Goal: Information Seeking & Learning: Find specific page/section

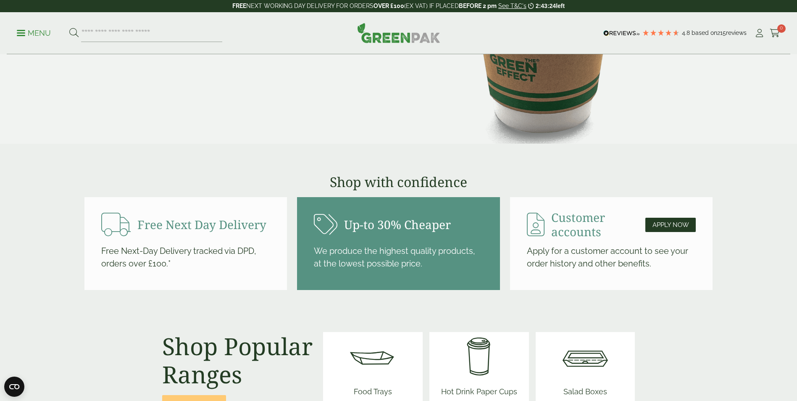
scroll to position [798, 0]
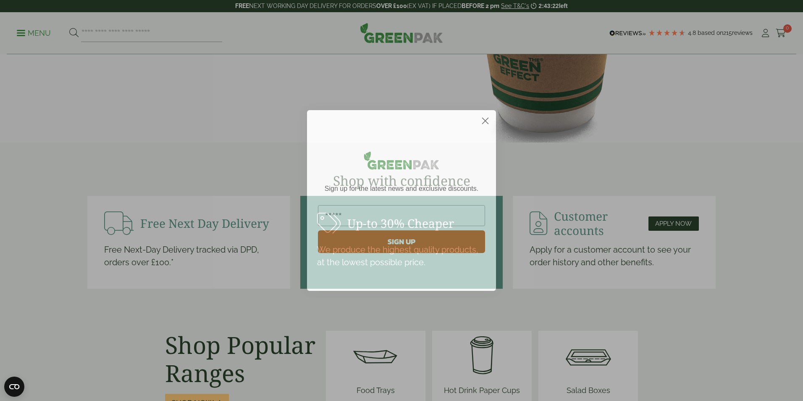
click at [488, 116] on circle "Close dialog" at bounding box center [485, 121] width 14 height 14
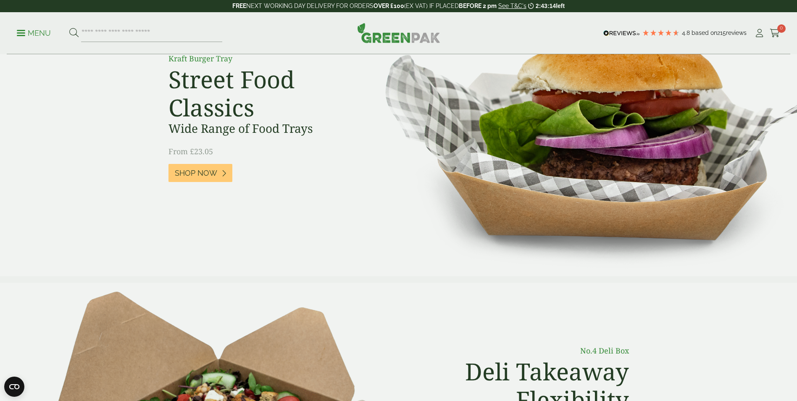
scroll to position [0, 0]
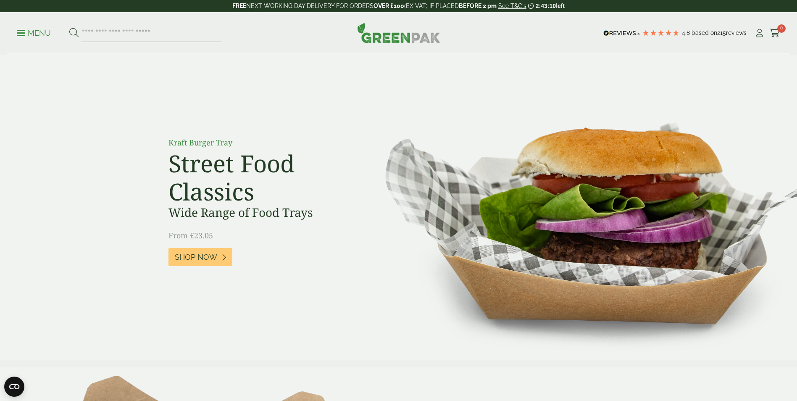
click at [73, 32] on icon at bounding box center [73, 32] width 9 height 9
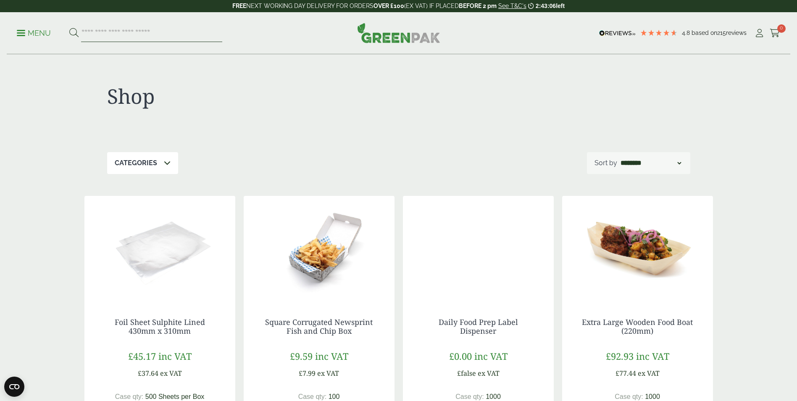
click at [102, 29] on input "search" at bounding box center [151, 33] width 141 height 18
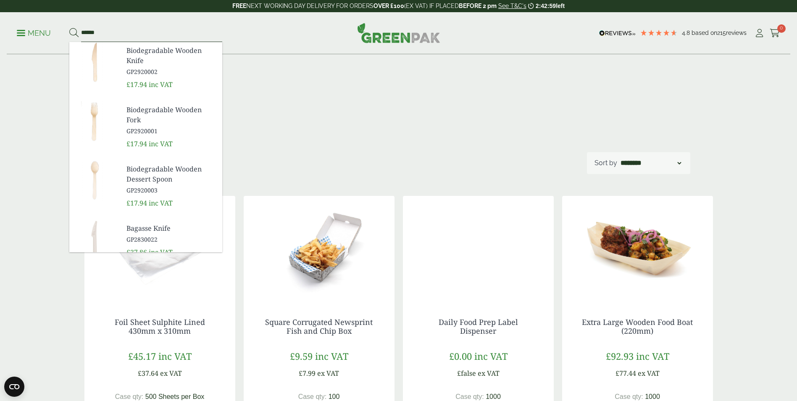
type input "******"
click at [69, 28] on button at bounding box center [73, 33] width 9 height 11
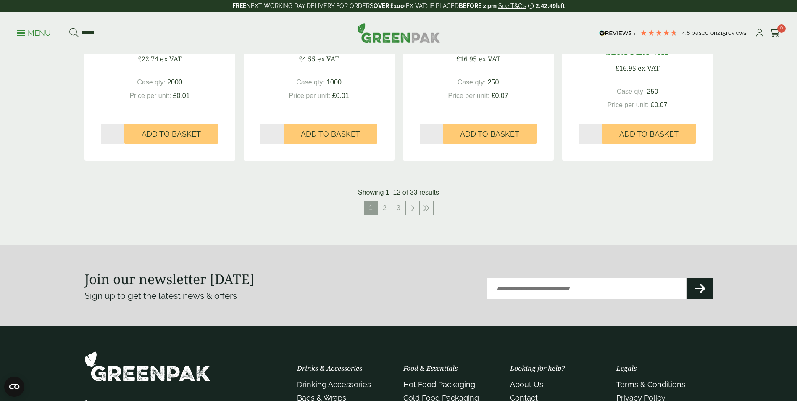
scroll to position [882, 0]
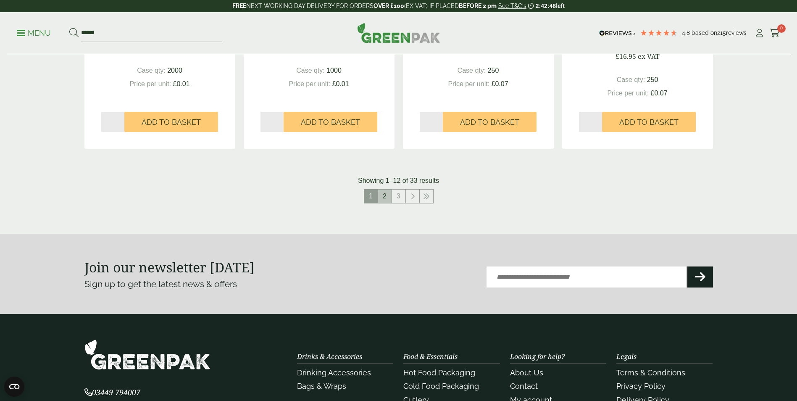
click at [384, 195] on link "2" at bounding box center [384, 195] width 13 height 13
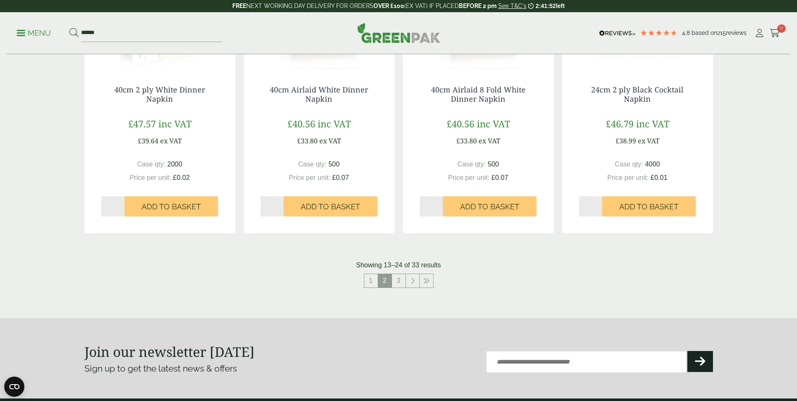
scroll to position [798, 0]
